Goal: Navigation & Orientation: Find specific page/section

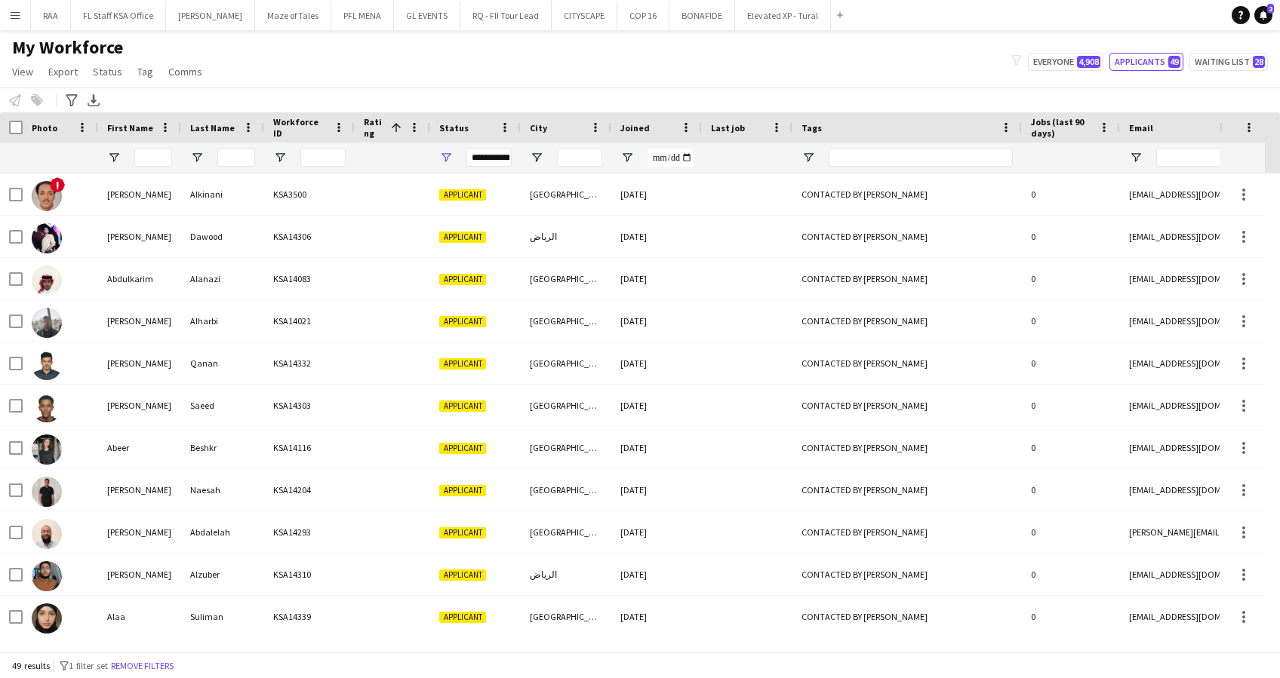
click at [12, 11] on app-icon "Menu" at bounding box center [15, 15] width 12 height 12
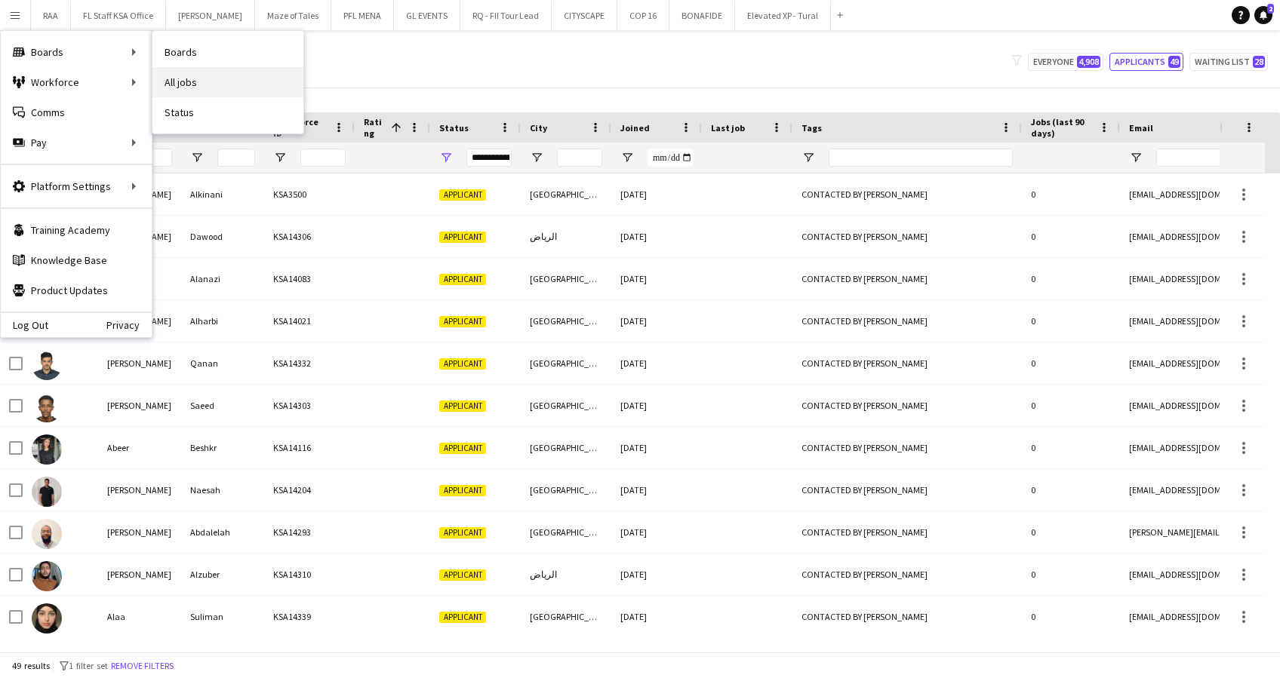
click at [219, 91] on link "All jobs" at bounding box center [227, 82] width 151 height 30
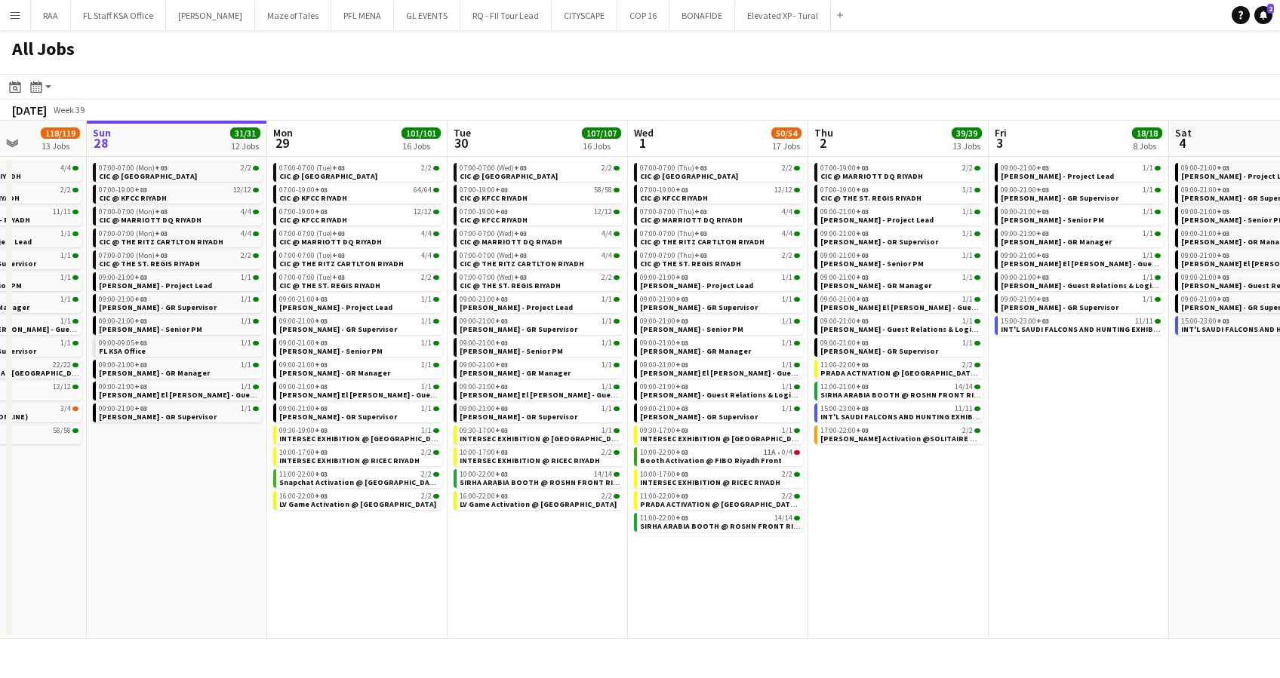
scroll to position [0, 468]
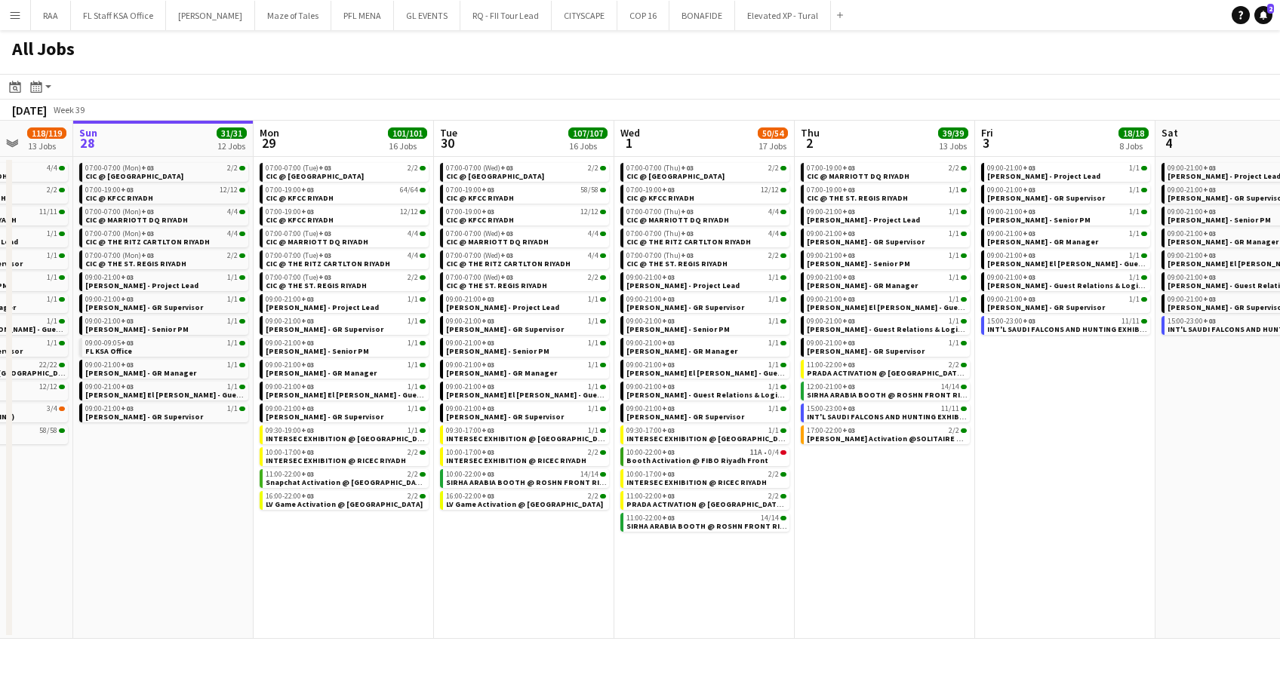
drag, startPoint x: 564, startPoint y: 543, endPoint x: 457, endPoint y: 527, distance: 108.3
click at [457, 527] on app-calendar-viewport "Thu 25 6/6 6 Jobs Fri 26 17/17 8 Jobs Sat 27 118/119 13 Jobs Sun 28 31/31 12 Jo…" at bounding box center [640, 380] width 1280 height 518
click at [877, 415] on span "INT'L SAUDI FALCONS AND HUNTING EXHIBITION '25 @ [GEOGRAPHIC_DATA] - [GEOGRAPHI…" at bounding box center [984, 417] width 354 height 10
click at [725, 5] on app-icon "Close" at bounding box center [728, 7] width 6 height 6
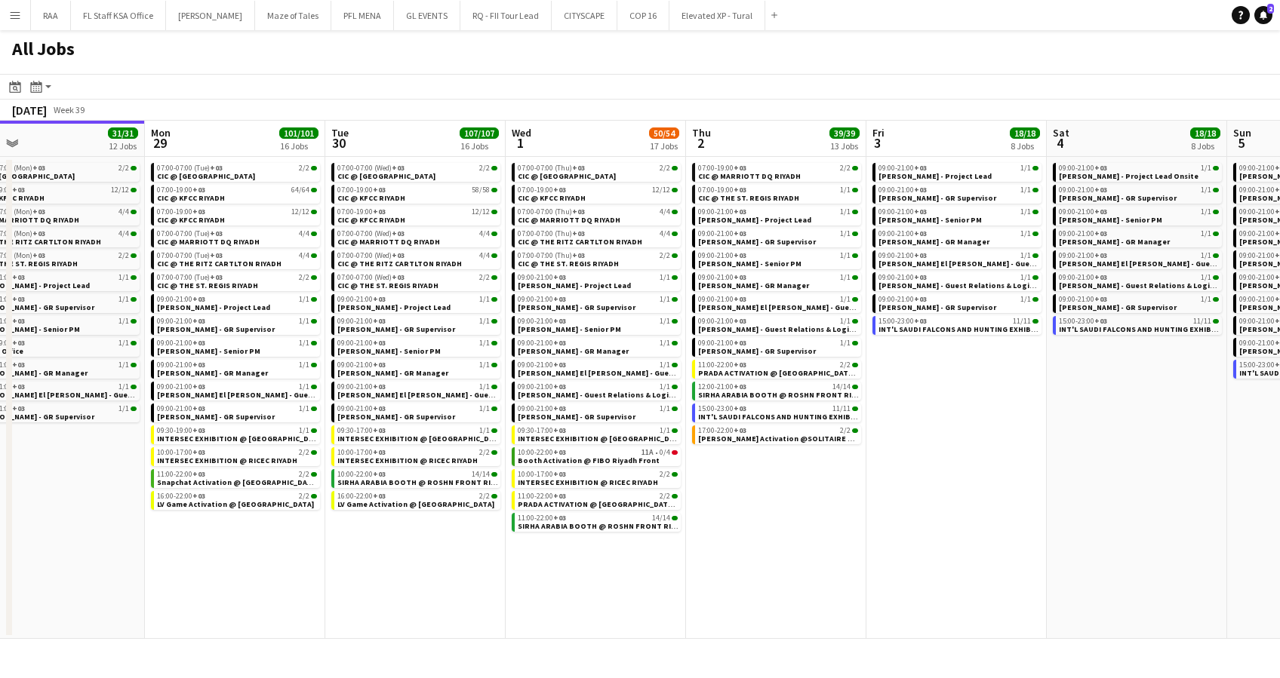
drag, startPoint x: 887, startPoint y: 549, endPoint x: 797, endPoint y: 558, distance: 90.9
click at [797, 558] on app-calendar-viewport "Thu 25 6/6 6 Jobs Fri 26 17/17 8 Jobs Sat 27 118/119 13 Jobs Sun 28 31/31 12 Jo…" at bounding box center [640, 380] width 1280 height 518
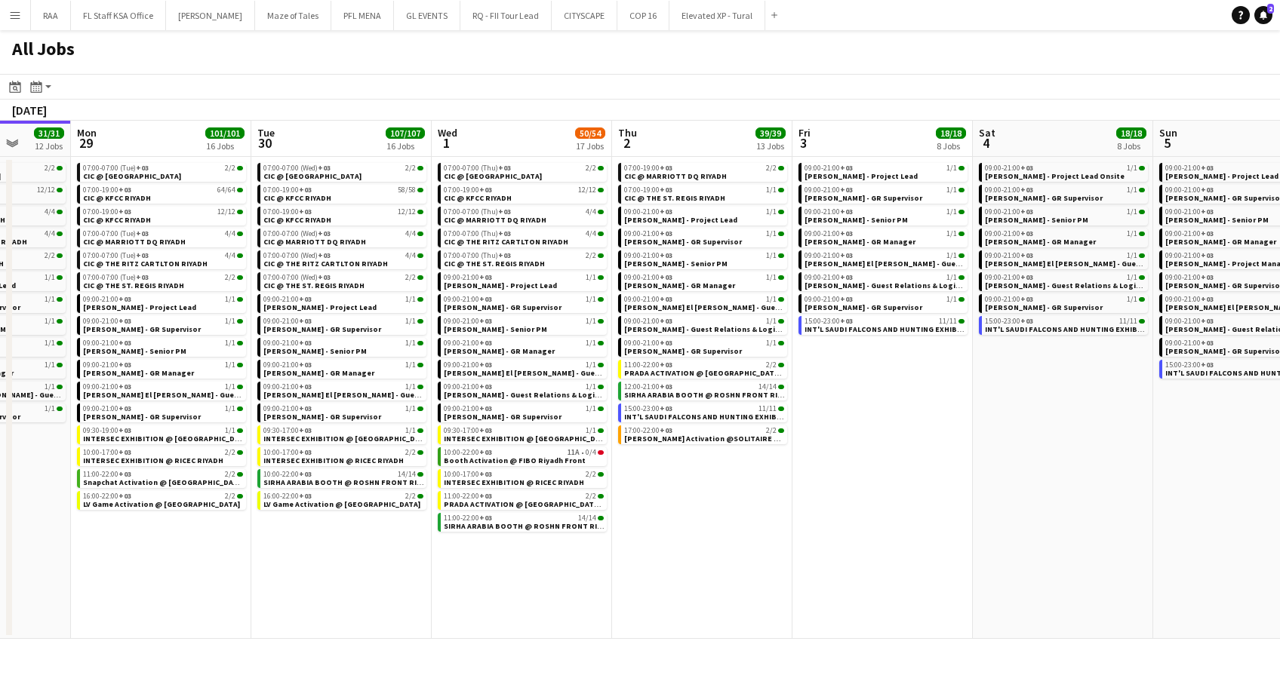
drag, startPoint x: 960, startPoint y: 530, endPoint x: 793, endPoint y: 530, distance: 166.8
click at [797, 530] on app-calendar-viewport "Thu 25 6/6 6 Jobs Fri 26 17/17 8 Jobs Sat 27 118/119 13 Jobs Sun 28 31/31 12 Jo…" at bounding box center [640, 380] width 1280 height 518
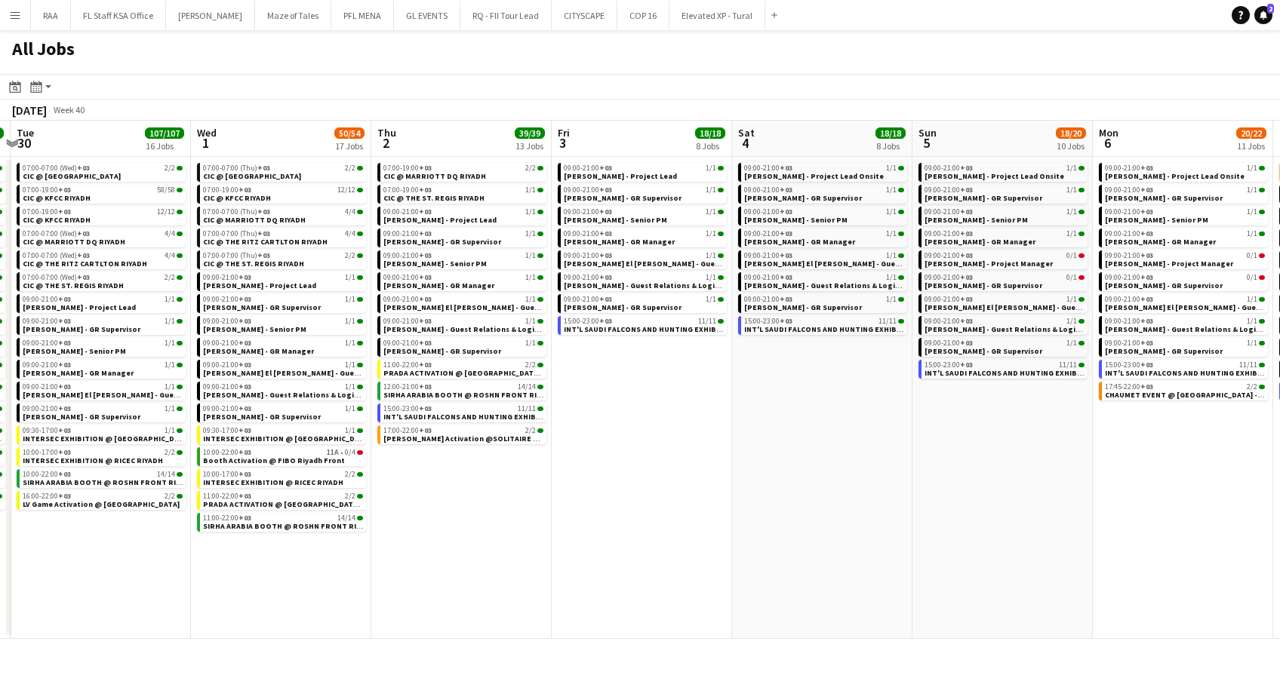
drag, startPoint x: 819, startPoint y: 527, endPoint x: 770, endPoint y: 528, distance: 48.3
click at [772, 528] on app-calendar-viewport "Sat 27 118/119 13 Jobs Sun 28 31/31 12 Jobs Mon 29 101/101 16 Jobs Tue 30 107/1…" at bounding box center [640, 380] width 1280 height 518
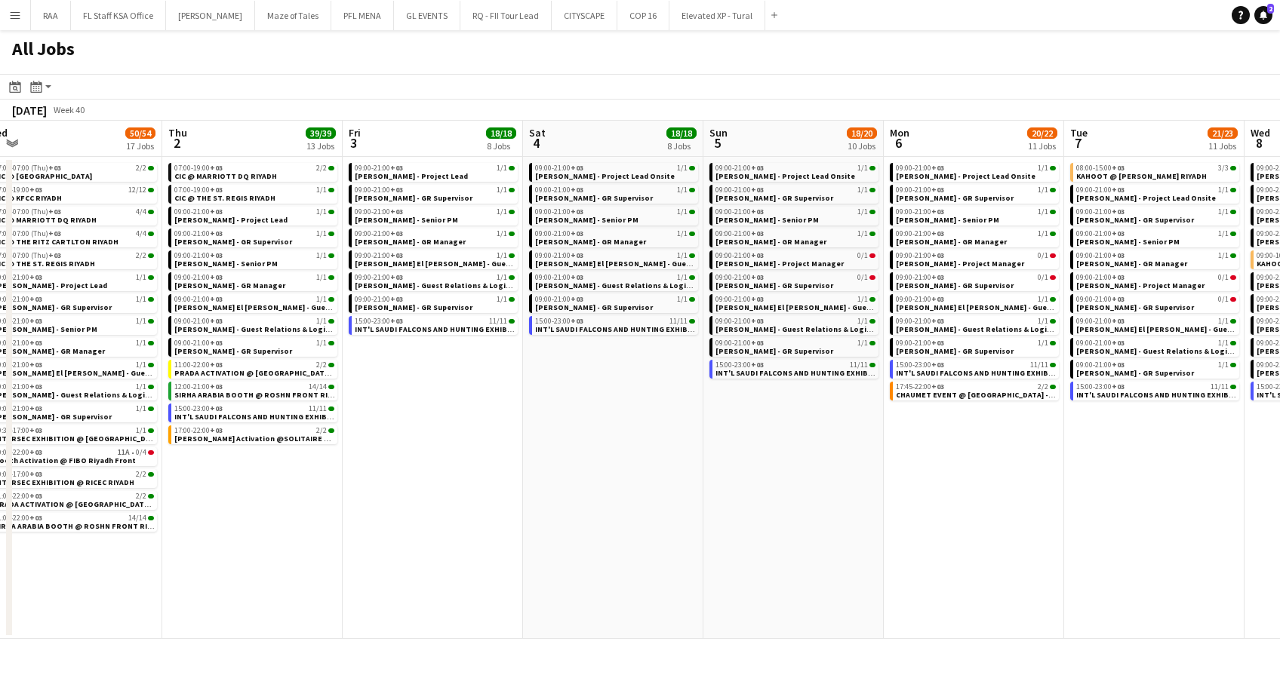
click at [705, 530] on app-all-jobs "All Jobs Date picker [DATE] [DATE] [DATE] M [DATE] T [DATE] W [DATE] T [DATE] F…" at bounding box center [640, 334] width 1280 height 609
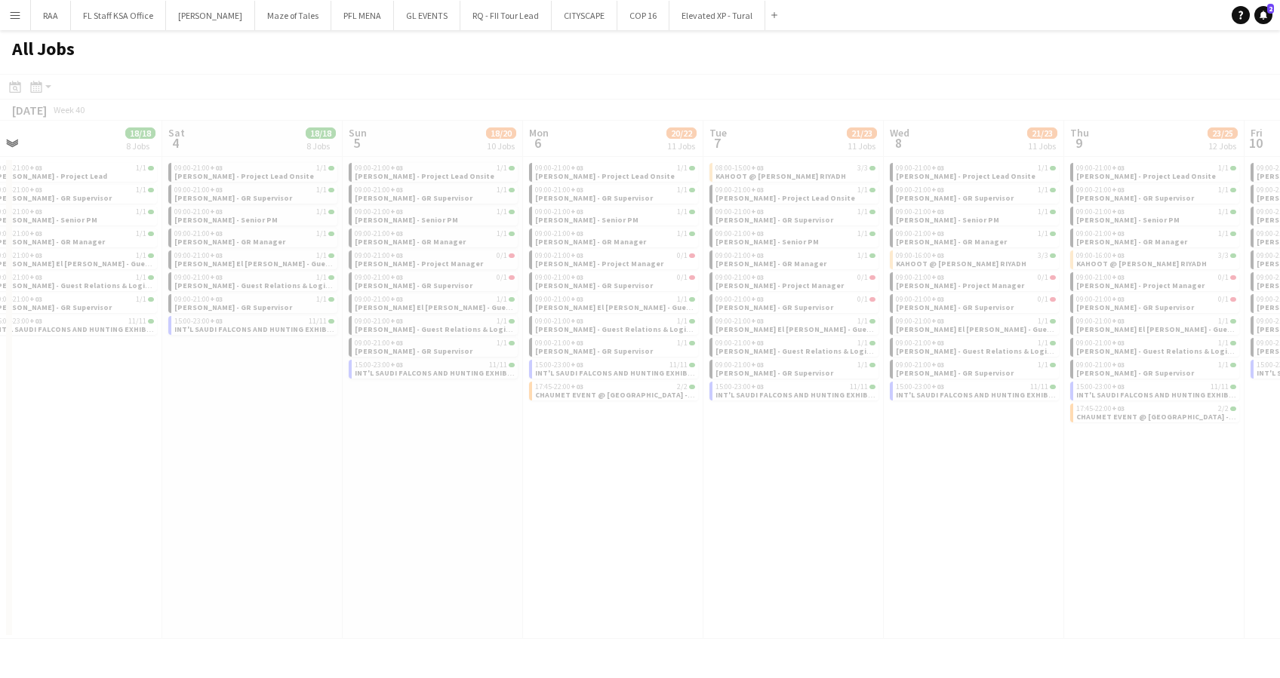
scroll to position [0, 405]
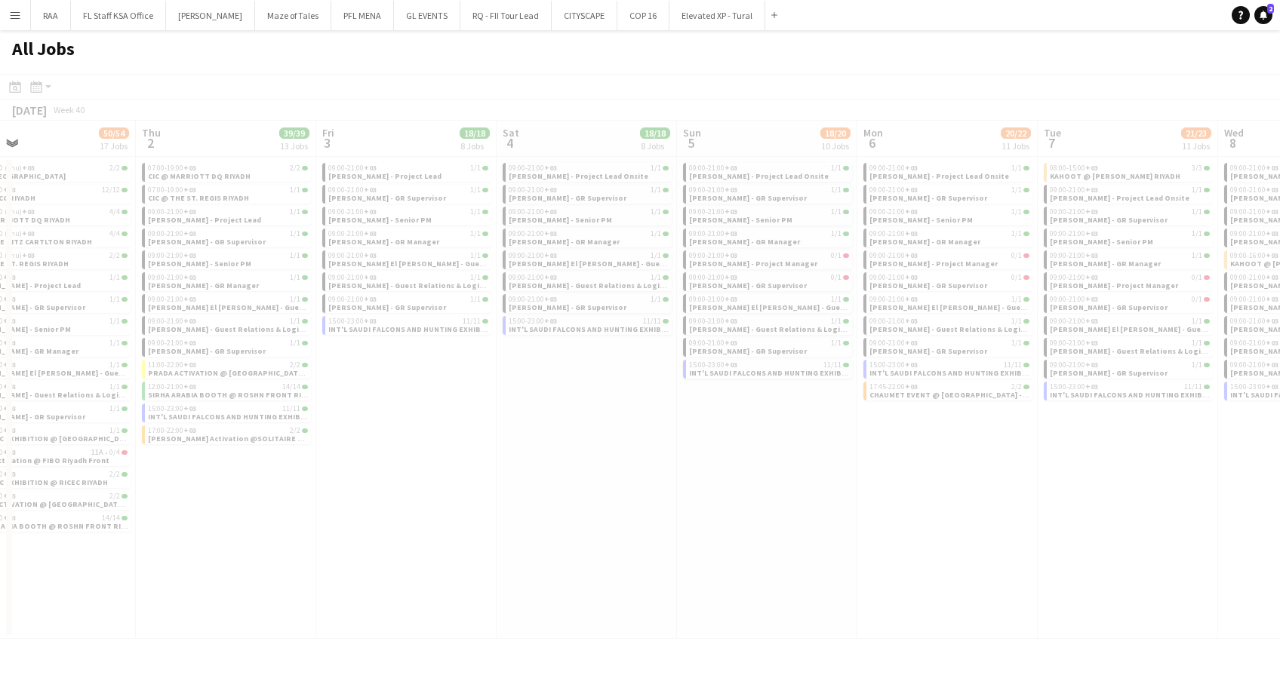
drag, startPoint x: 942, startPoint y: 511, endPoint x: 779, endPoint y: 512, distance: 163.7
click at [785, 512] on div at bounding box center [640, 378] width 1280 height 609
drag, startPoint x: 931, startPoint y: 496, endPoint x: 811, endPoint y: 505, distance: 120.3
click at [811, 505] on div at bounding box center [640, 378] width 1280 height 609
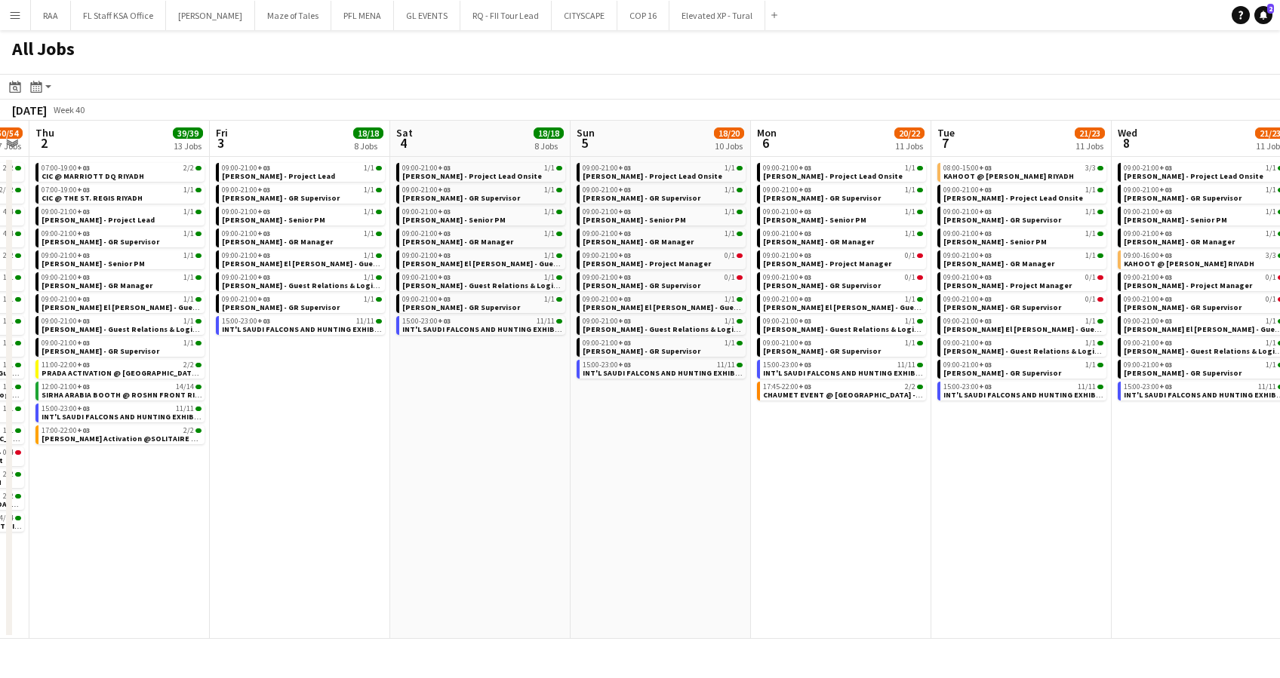
scroll to position [0, 640]
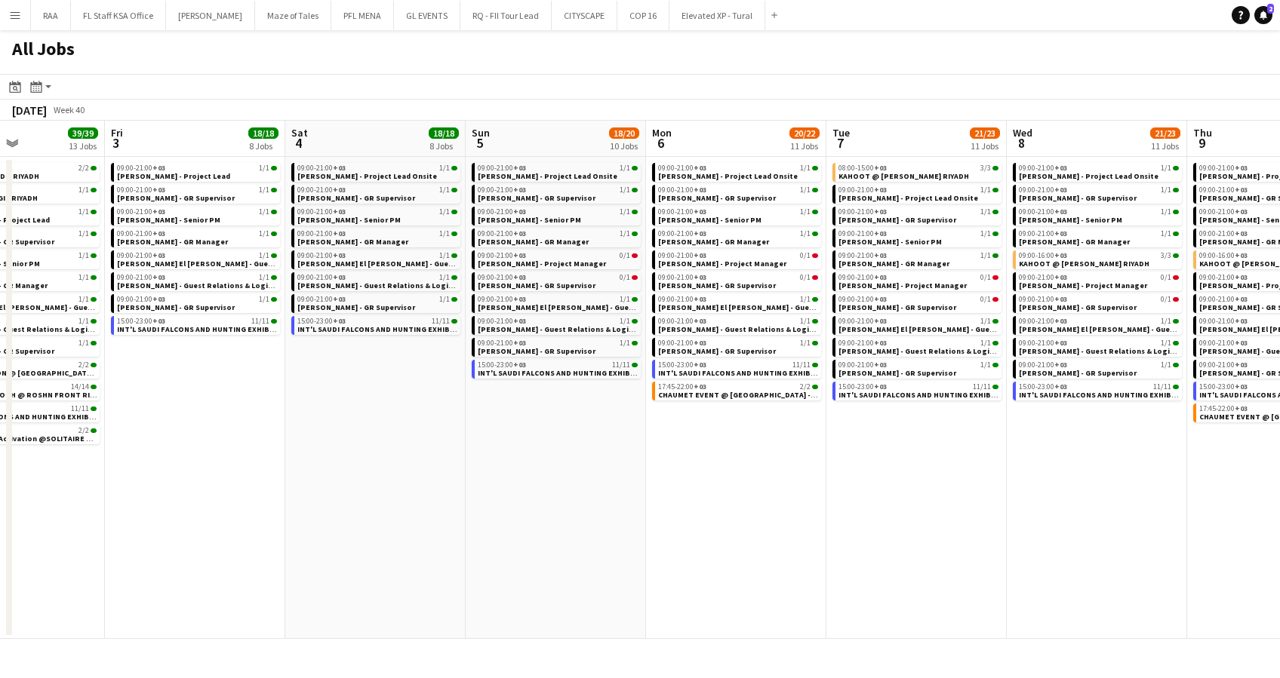
drag, startPoint x: 895, startPoint y: 512, endPoint x: 654, endPoint y: 515, distance: 240.7
click at [660, 515] on app-calendar-viewport "Mon 29 101/101 16 Jobs Tue 30 107/107 16 Jobs Wed 1 50/54 17 Jobs Thu 2 39/39 1…" at bounding box center [640, 380] width 1280 height 518
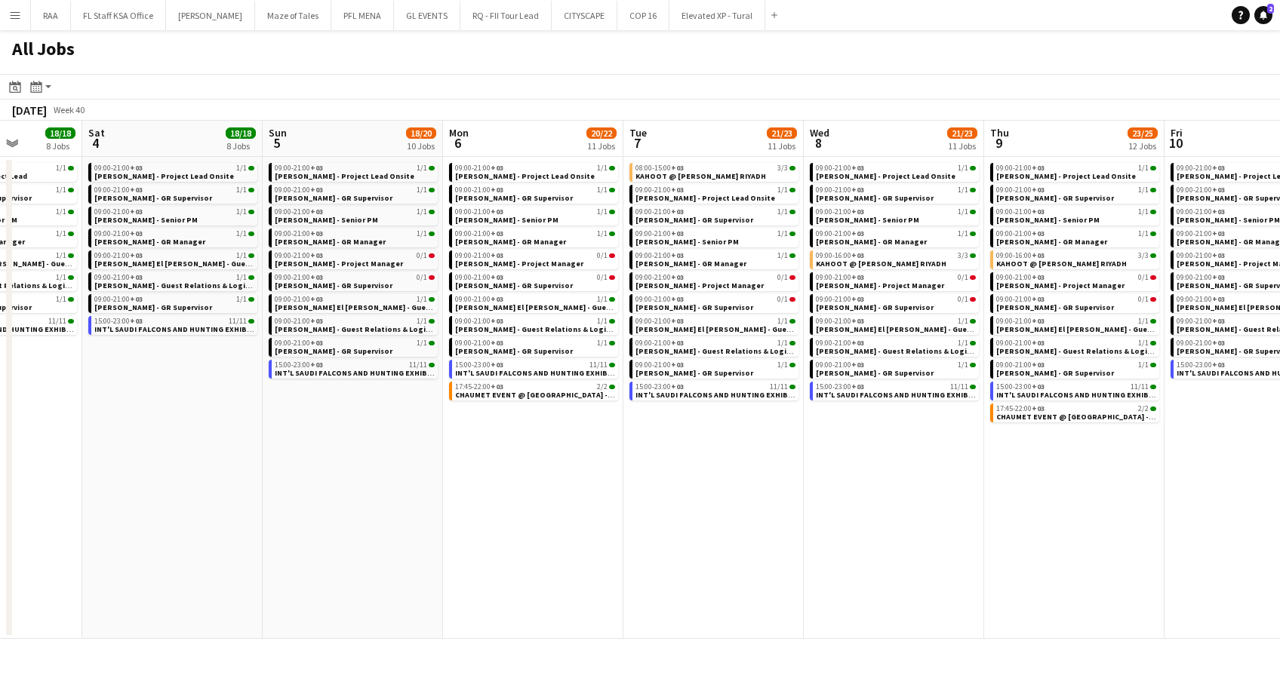
scroll to position [0, 484]
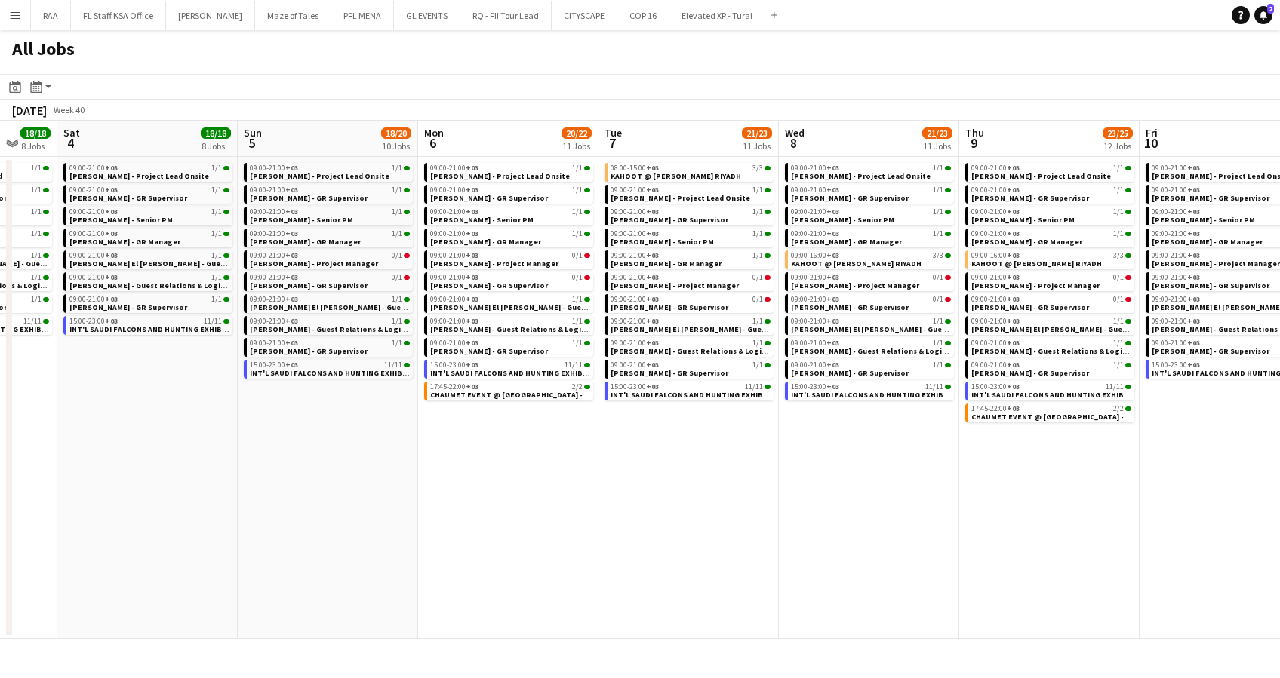
drag, startPoint x: 1044, startPoint y: 487, endPoint x: 840, endPoint y: 494, distance: 204.6
click at [840, 494] on app-calendar-viewport "Wed 1 50/54 17 Jobs Thu 2 39/39 13 Jobs Fri 3 18/18 8 Jobs Sat 4 18/18 8 Jobs S…" at bounding box center [640, 380] width 1280 height 518
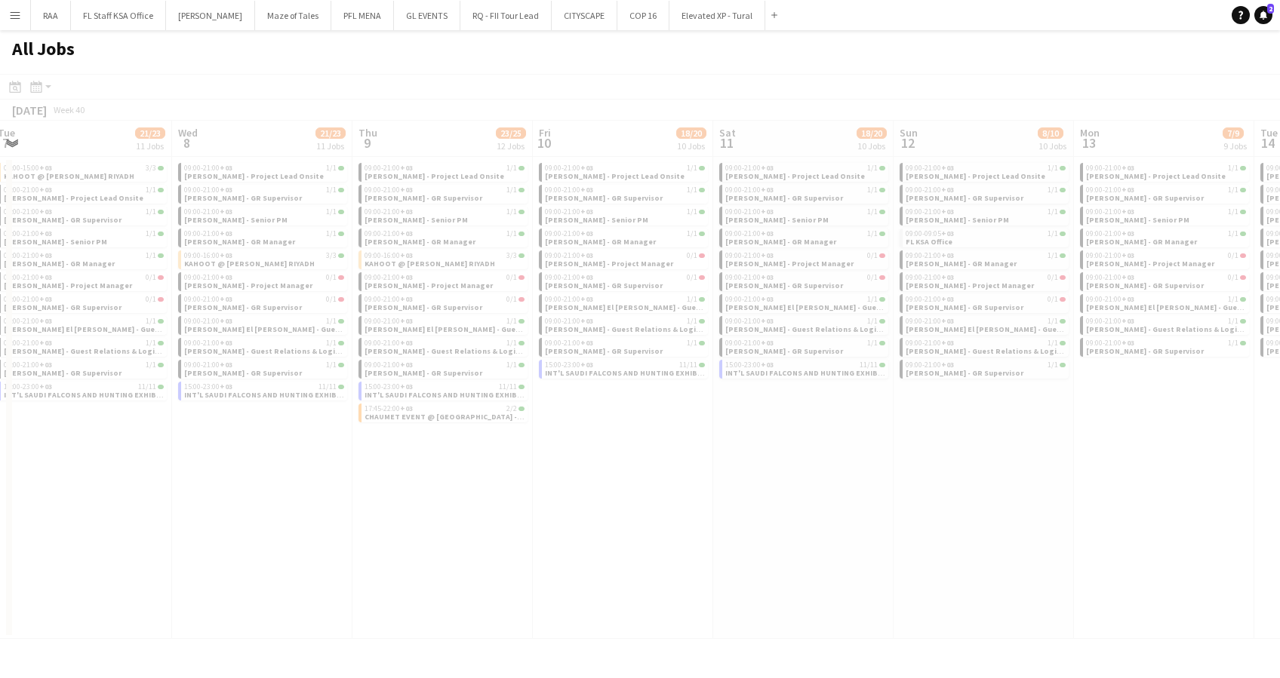
scroll to position [0, 421]
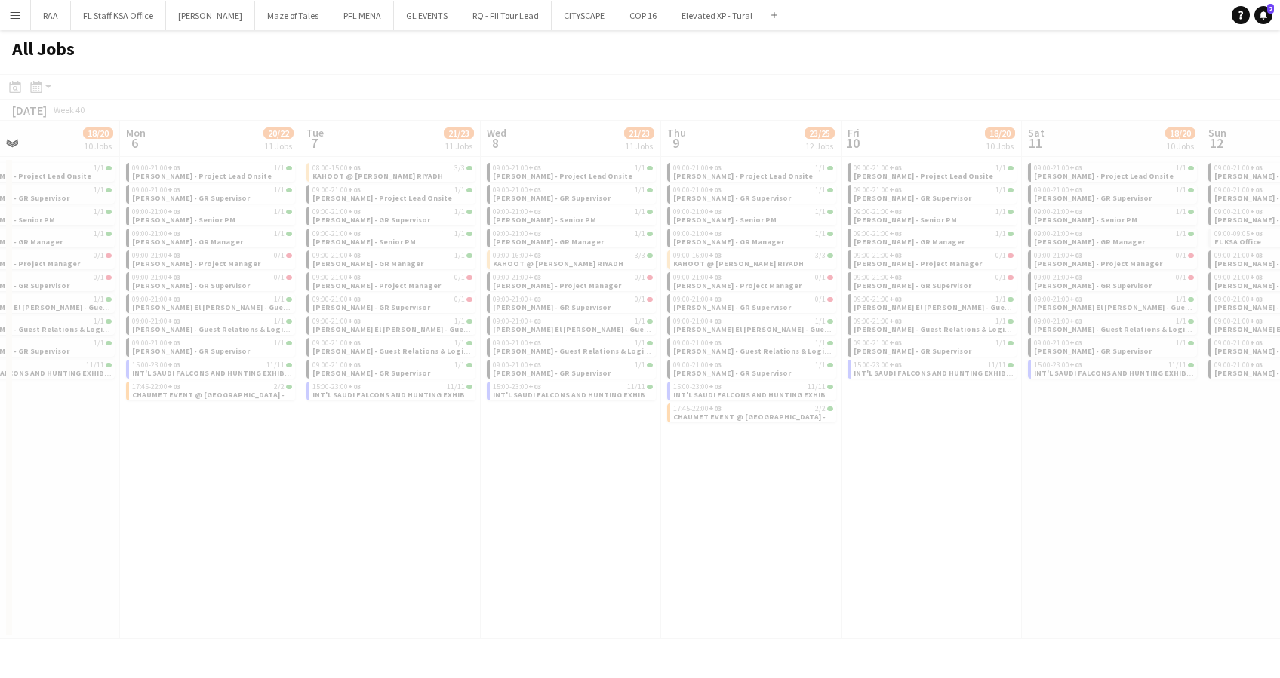
drag, startPoint x: 893, startPoint y: 507, endPoint x: 481, endPoint y: 496, distance: 412.1
click at [481, 496] on app-calendar-viewport "Fri 3 18/18 8 Jobs Sat 4 18/18 8 Jobs Sun 5 18/20 10 Jobs Mon 6 20/22 11 Jobs T…" at bounding box center [640, 380] width 1280 height 518
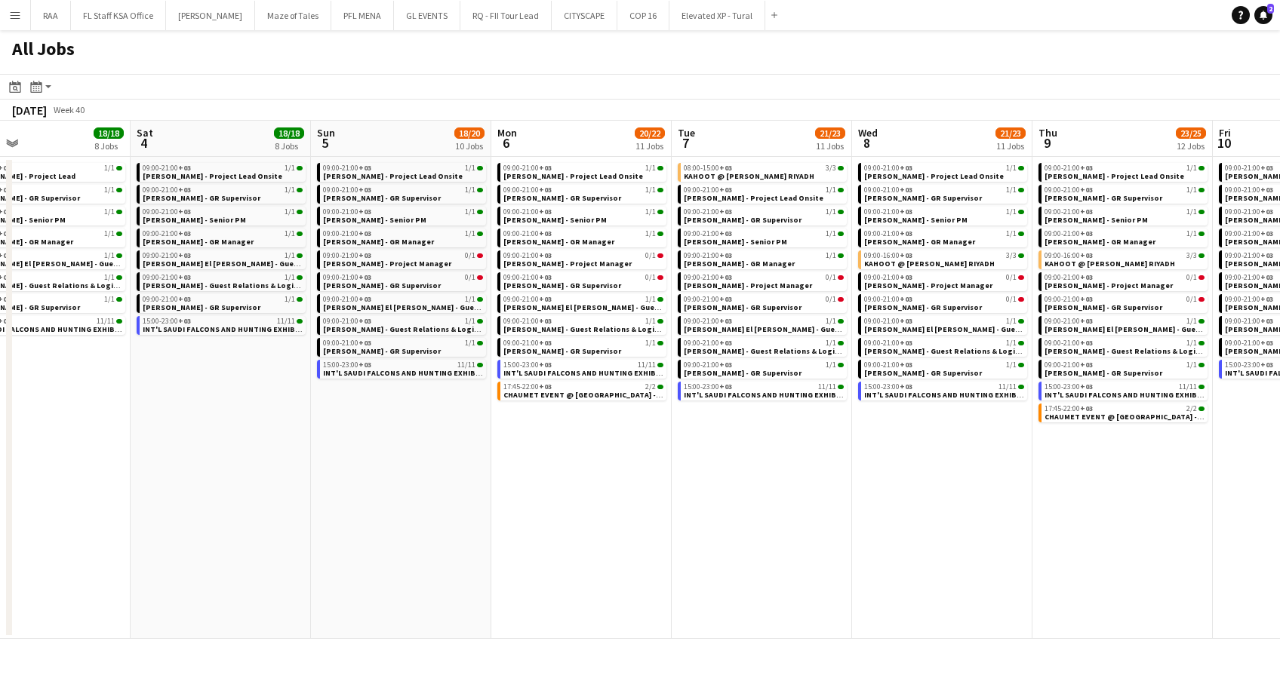
drag, startPoint x: 459, startPoint y: 495, endPoint x: 825, endPoint y: 507, distance: 366.9
click at [825, 507] on app-calendar-viewport "Wed 1 50/54 17 Jobs Thu 2 39/39 13 Jobs Fri 3 18/18 8 Jobs Sat 4 18/18 8 Jobs S…" at bounding box center [640, 380] width 1280 height 518
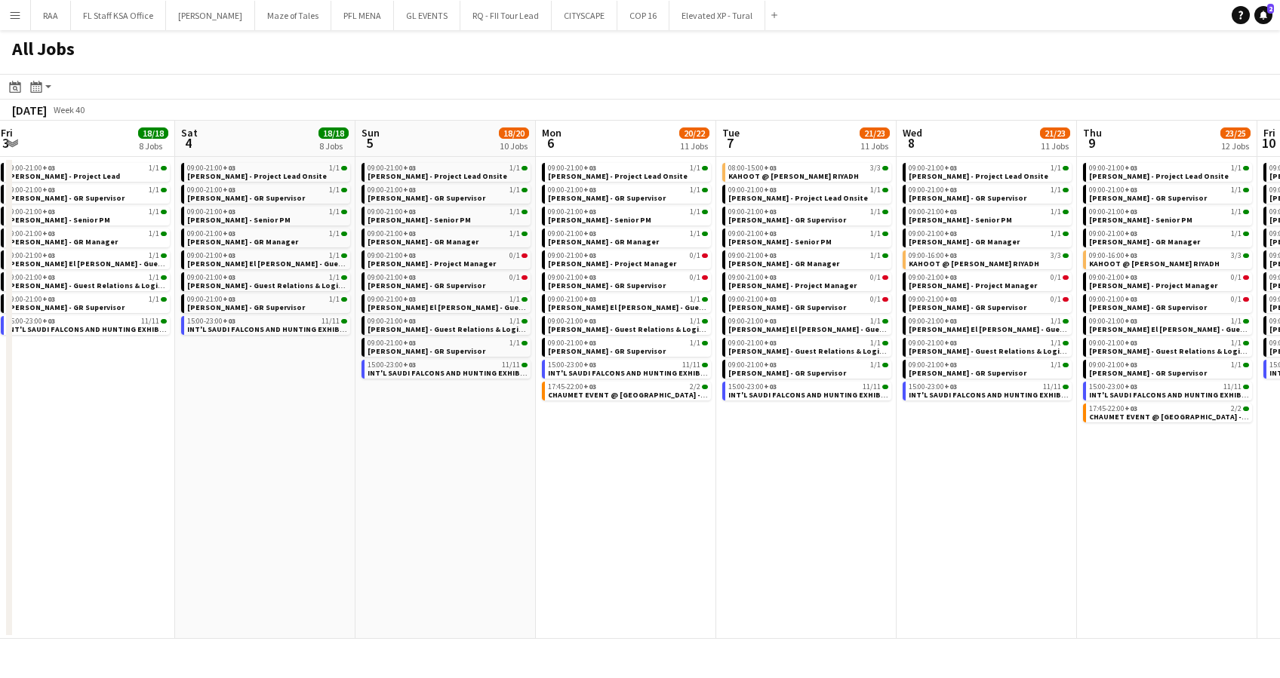
drag, startPoint x: 504, startPoint y: 505, endPoint x: 909, endPoint y: 523, distance: 405.6
click at [909, 523] on app-calendar-viewport "Wed 1 50/54 17 Jobs Thu 2 39/39 13 Jobs Fri 3 18/18 8 Jobs Sat 4 18/18 8 Jobs S…" at bounding box center [640, 380] width 1280 height 518
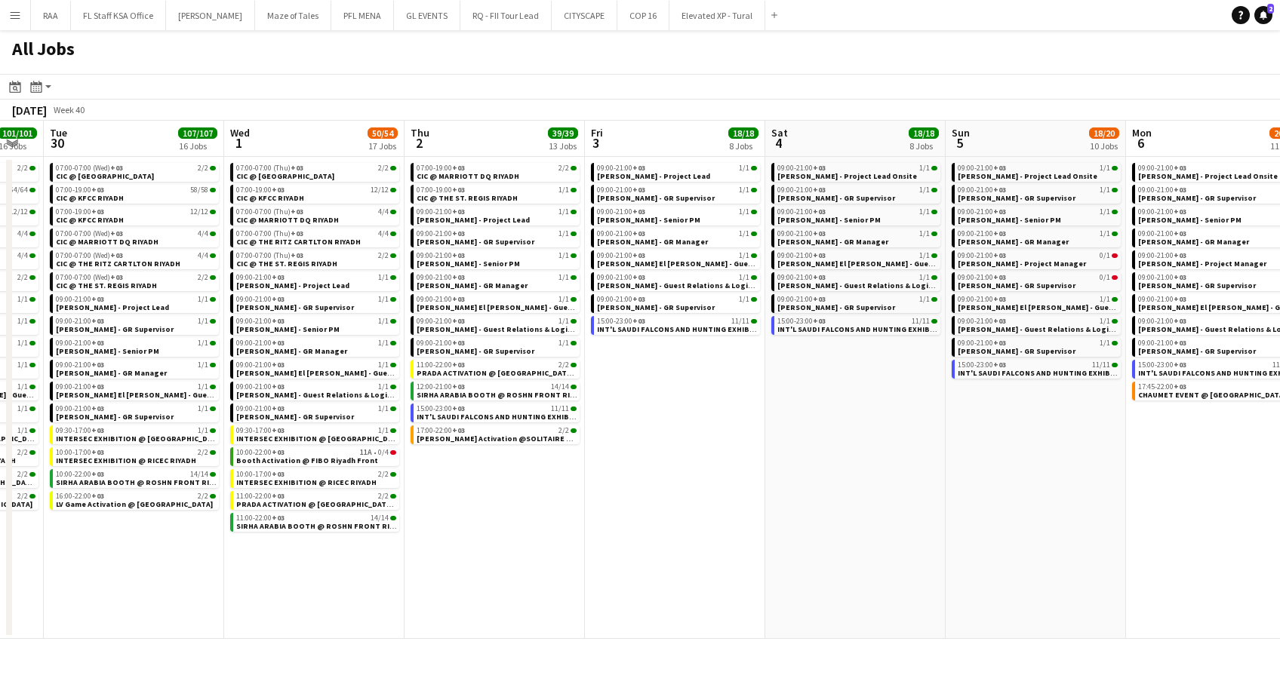
click at [851, 537] on app-calendar-viewport "Sun 28 31/31 12 Jobs Mon 29 101/101 16 Jobs Tue 30 107/107 16 Jobs Wed 1 50/54 …" at bounding box center [640, 380] width 1280 height 518
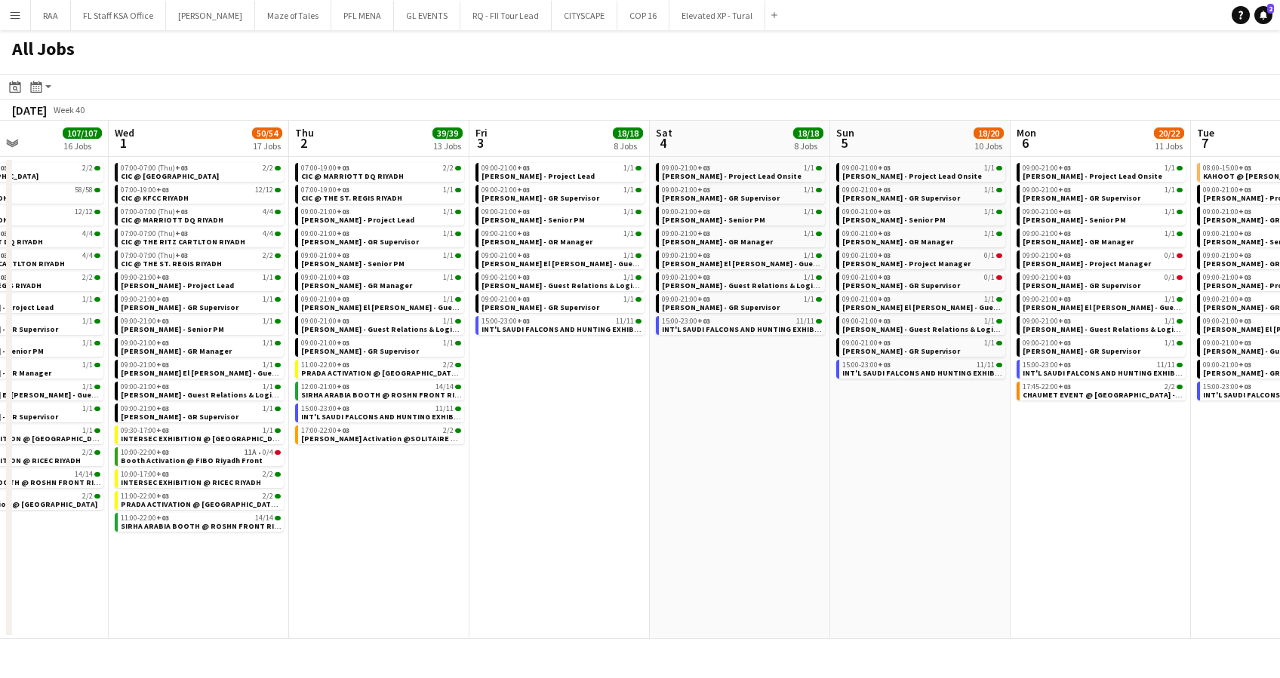
drag, startPoint x: 672, startPoint y: 540, endPoint x: 785, endPoint y: 543, distance: 112.5
click at [785, 543] on app-calendar-viewport "Sun 28 31/31 12 Jobs Mon 29 101/101 16 Jobs Tue 30 107/107 16 Jobs Wed 1 50/54 …" at bounding box center [640, 380] width 1280 height 518
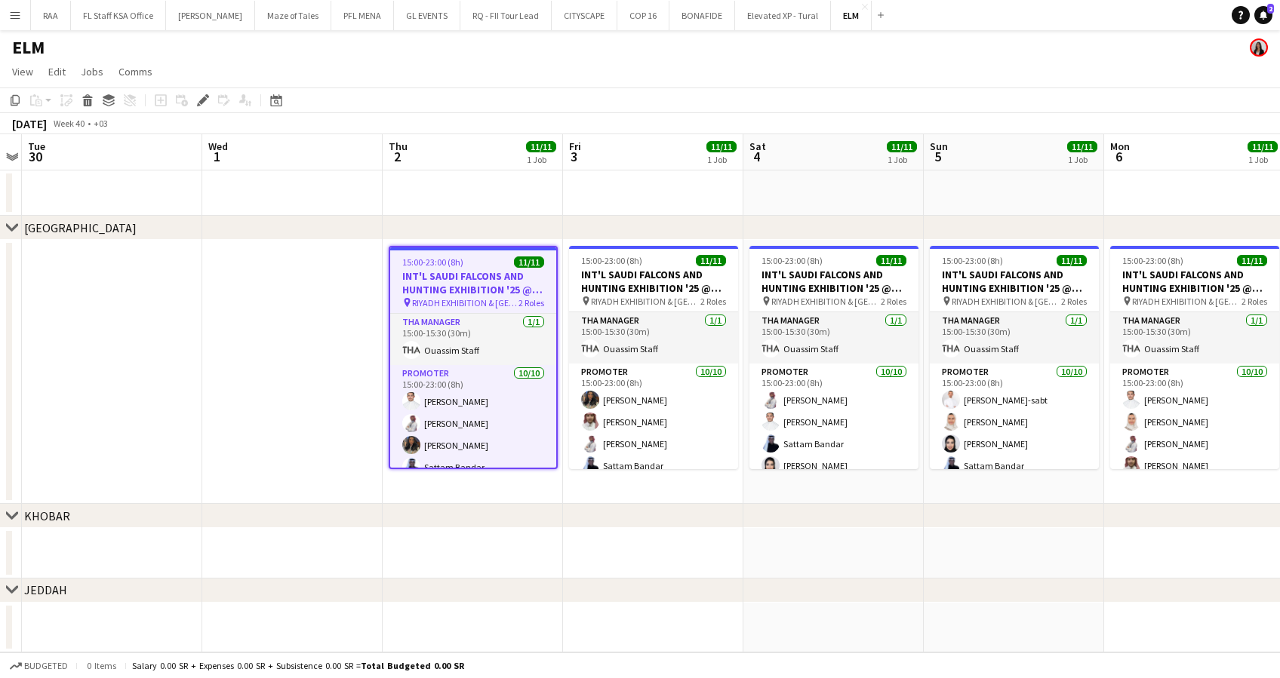
click at [347, 407] on app-date-cell at bounding box center [292, 372] width 180 height 264
